Goal: Information Seeking & Learning: Learn about a topic

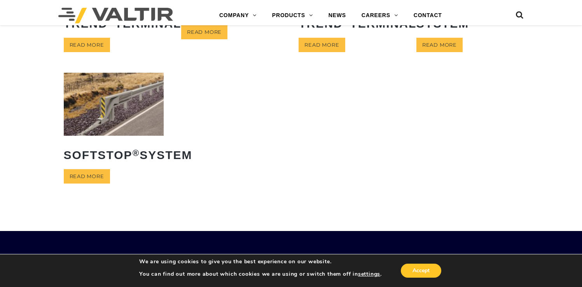
scroll to position [210, 0]
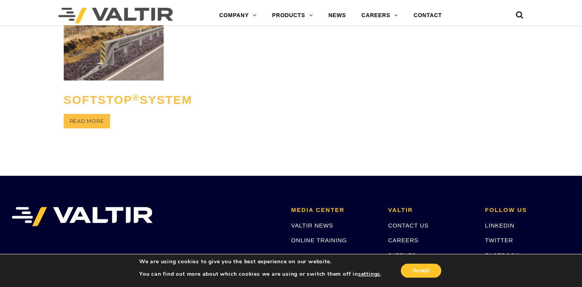
click at [111, 112] on h2 "SoftStop ® System" at bounding box center [114, 99] width 100 height 24
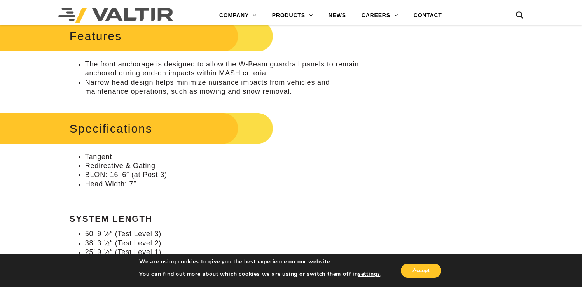
scroll to position [394, 0]
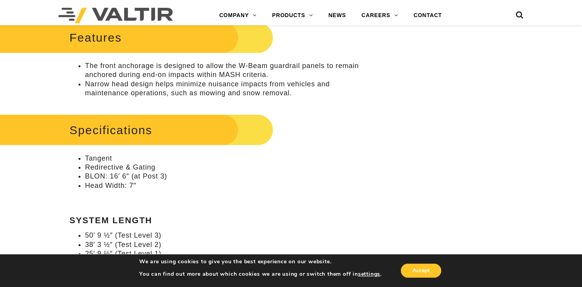
click at [152, 75] on li "The front anchorage is designed to allow the W-Beam guardrail panels to remain …" at bounding box center [226, 70] width 282 height 18
click at [191, 73] on li "The front anchorage is designed to allow the W-Beam guardrail panels to remain …" at bounding box center [226, 70] width 282 height 18
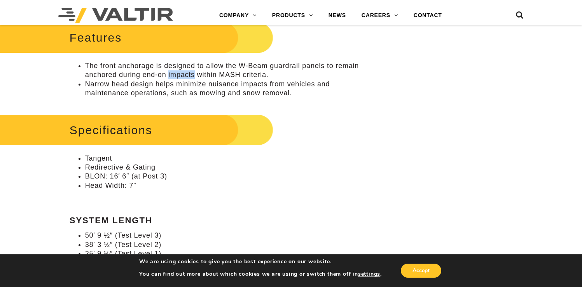
click at [150, 80] on li "Narrow head design helps minimize nuisance impacts from vehicles and maintenanc…" at bounding box center [226, 89] width 282 height 18
